Goal: Find specific page/section: Find specific page/section

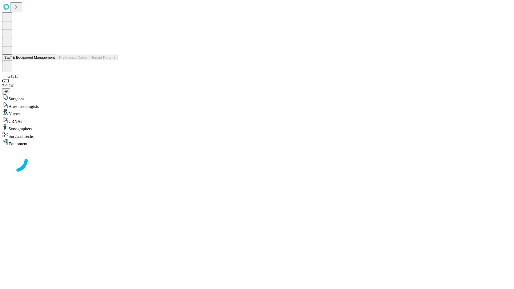
click at [51, 60] on button "Staff & Equipment Management" at bounding box center [29, 58] width 55 height 6
